Goal: Task Accomplishment & Management: Complete application form

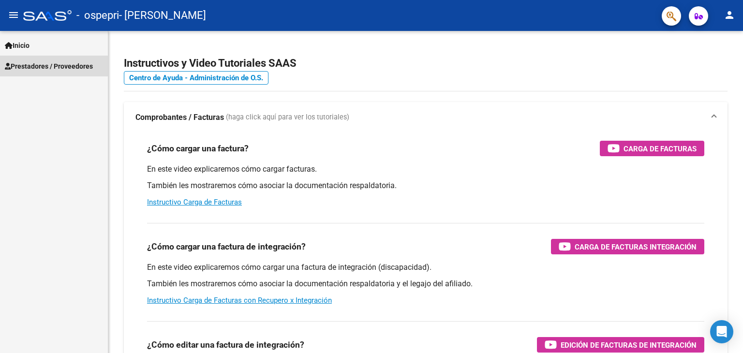
click at [82, 67] on span "Prestadores / Proveedores" at bounding box center [49, 66] width 88 height 11
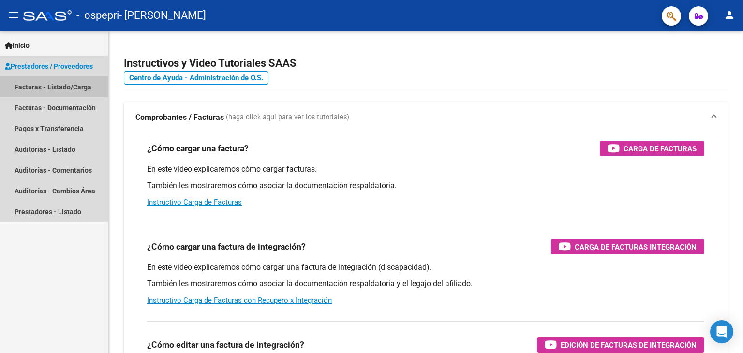
click at [60, 90] on link "Facturas - Listado/Carga" at bounding box center [54, 86] width 108 height 21
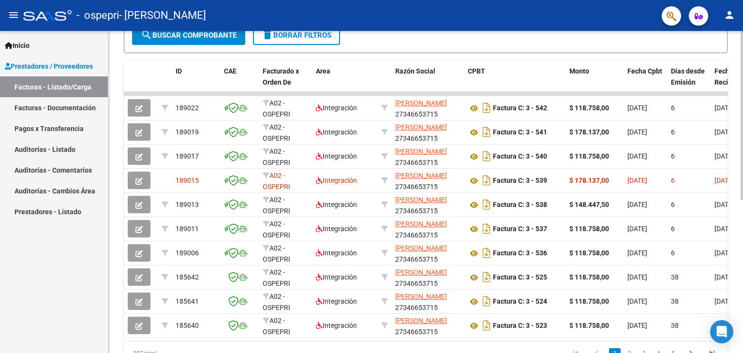
scroll to position [242, 0]
click at [743, 320] on div at bounding box center [742, 245] width 2 height 169
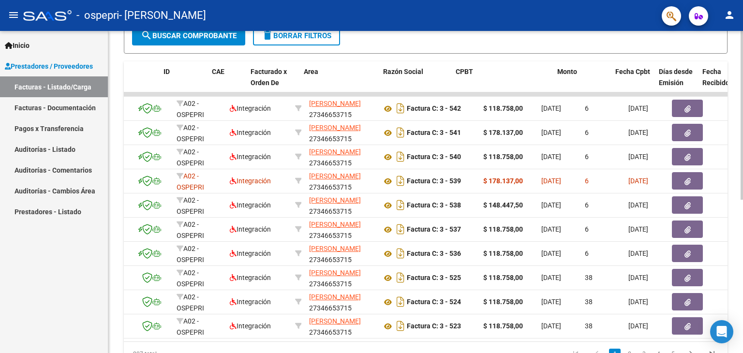
scroll to position [0, 0]
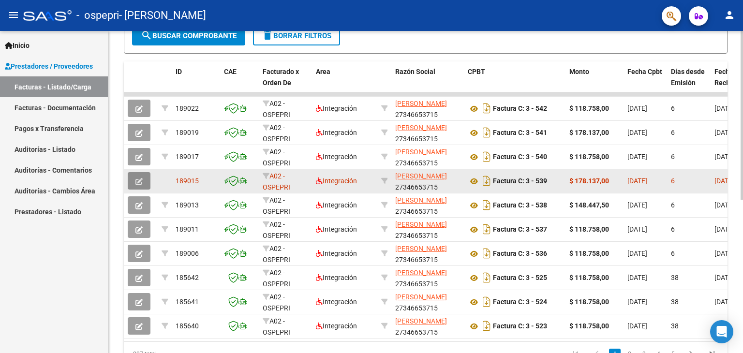
click at [142, 179] on icon "button" at bounding box center [138, 181] width 7 height 7
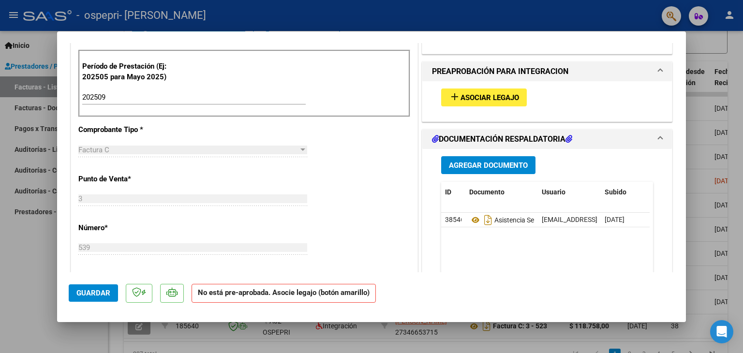
scroll to position [255, 0]
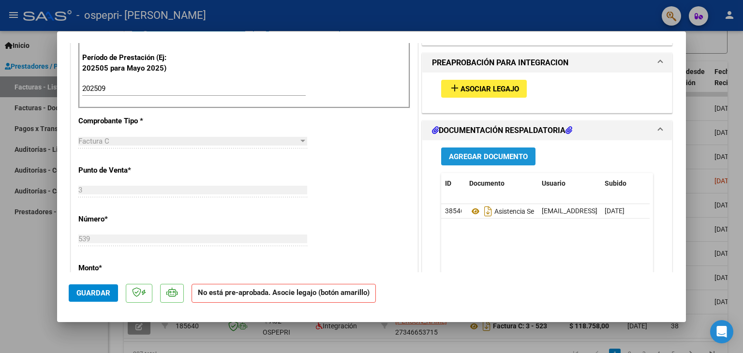
click at [507, 155] on span "Agregar Documento" at bounding box center [488, 156] width 79 height 9
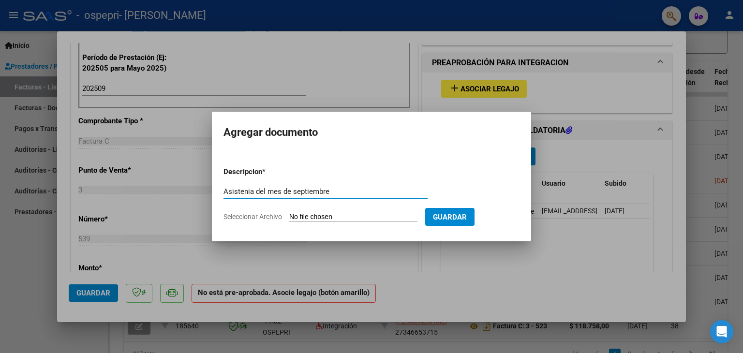
type input "Asistenia del mes de septiembre"
click at [348, 217] on input "Seleccionar Archivo" at bounding box center [353, 217] width 128 height 9
type input "C:\fakepath\CamScanner_0910125457.pdf"
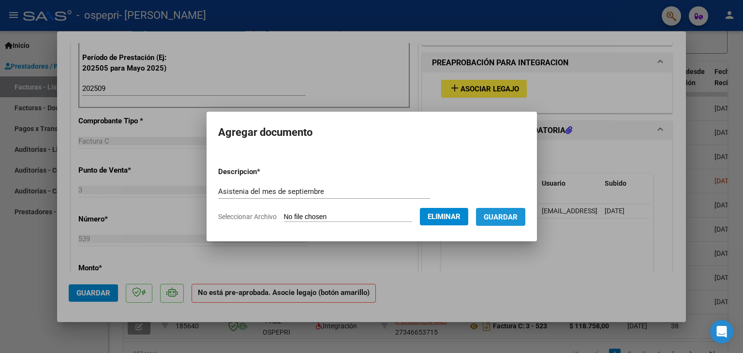
click at [511, 219] on span "Guardar" at bounding box center [501, 217] width 34 height 9
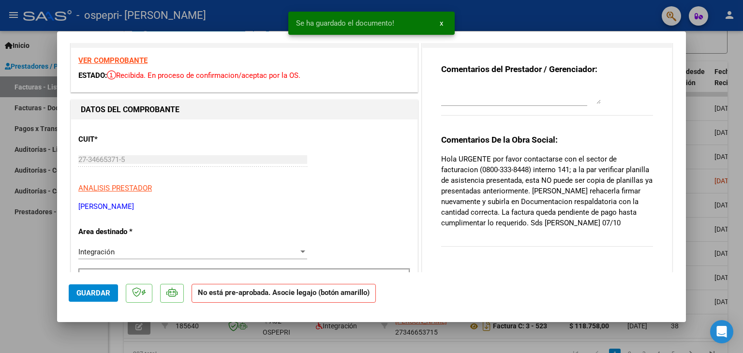
scroll to position [23, 0]
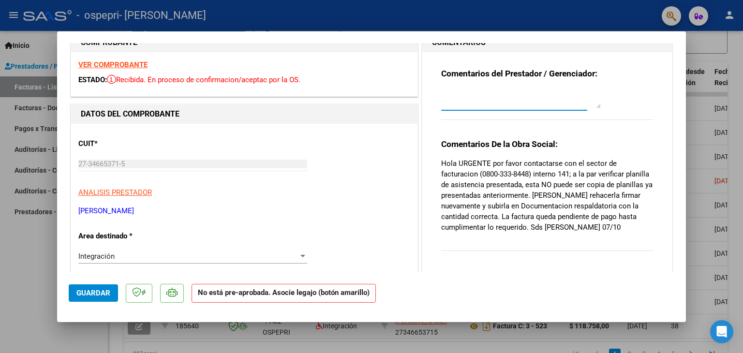
click at [540, 103] on textarea at bounding box center [521, 98] width 160 height 19
type textarea "G"
click at [547, 94] on textarea "[PERSON_NAME] envio nuevamente la asistenfia del mes de septiembre." at bounding box center [521, 98] width 160 height 19
click at [482, 105] on textarea "[PERSON_NAME] envio nuevamente la asistenfsa del mes de septiembre." at bounding box center [521, 98] width 160 height 19
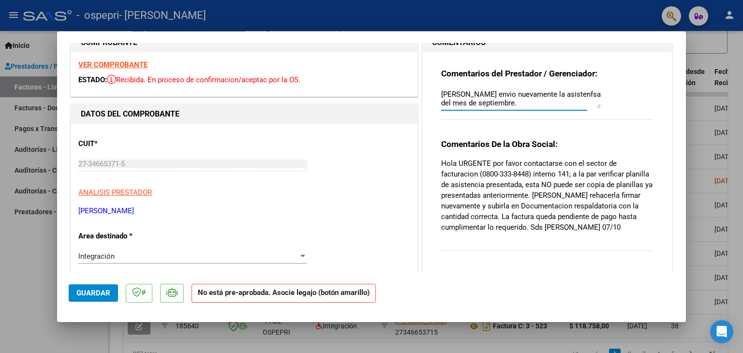
type textarea "[PERSON_NAME] envio nuevamente la asistenfsa del mes de septiembre."
click at [84, 291] on span "Guardar" at bounding box center [93, 293] width 34 height 9
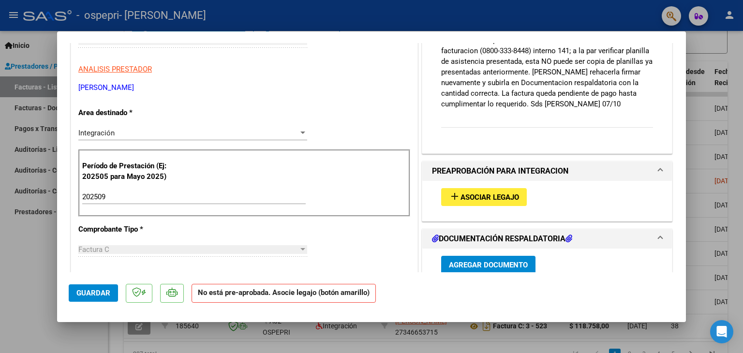
scroll to position [0, 0]
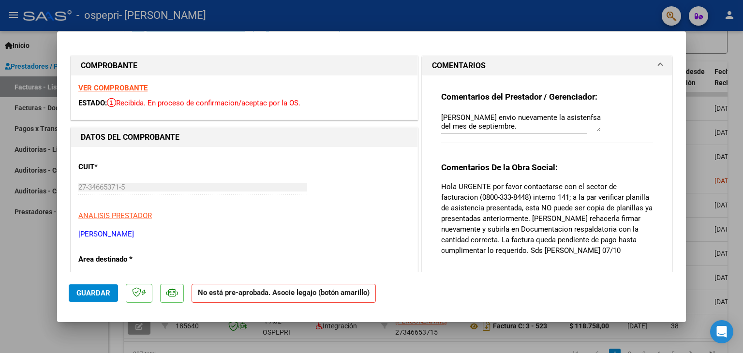
click at [723, 50] on div at bounding box center [371, 176] width 743 height 353
type input "$ 0,00"
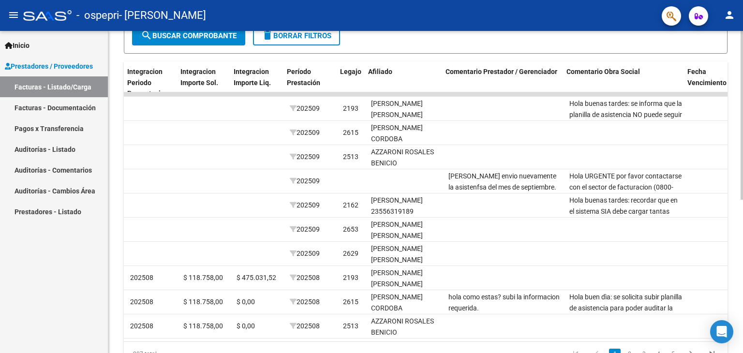
scroll to position [0, 1097]
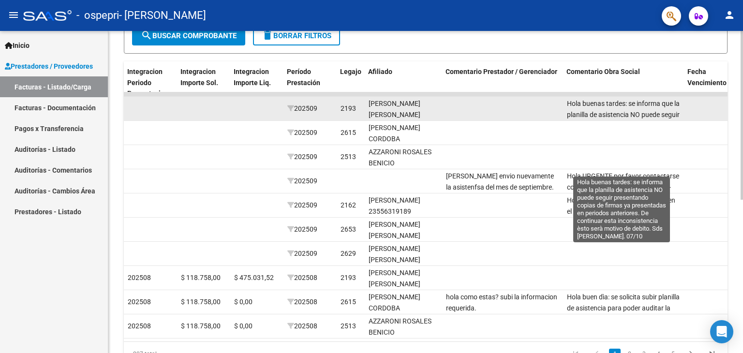
click at [581, 111] on span "Hola buenas tardes: se informa que la planilla de asistencia NO puede seguir pr…" at bounding box center [623, 137] width 113 height 74
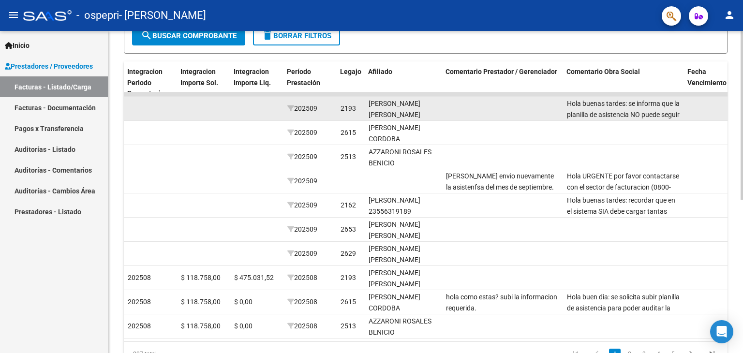
click at [581, 111] on span "Hola buenas tardes: se informa que la planilla de asistencia NO puede seguir pr…" at bounding box center [623, 137] width 113 height 74
click at [691, 115] on datatable-body-cell at bounding box center [706, 109] width 44 height 24
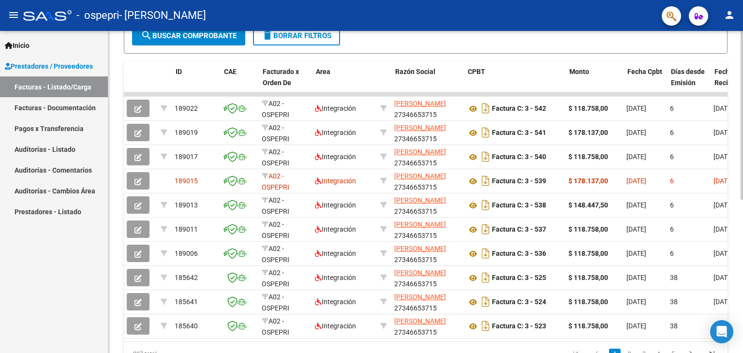
scroll to position [0, 0]
